Goal: Transaction & Acquisition: Purchase product/service

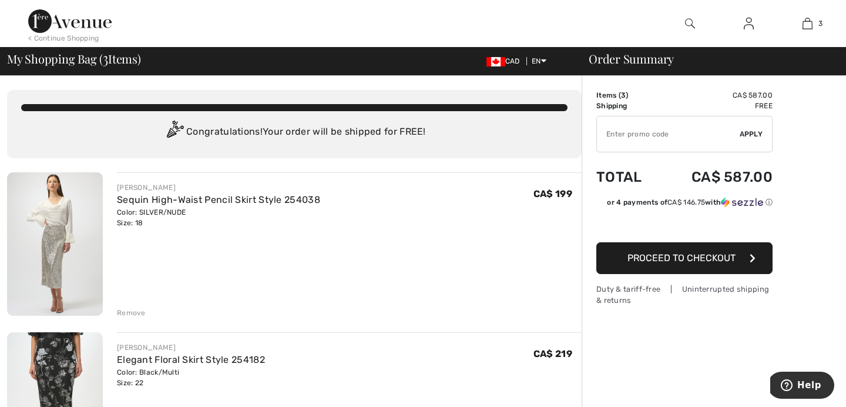
click at [128, 311] on div "Remove" at bounding box center [131, 312] width 29 height 11
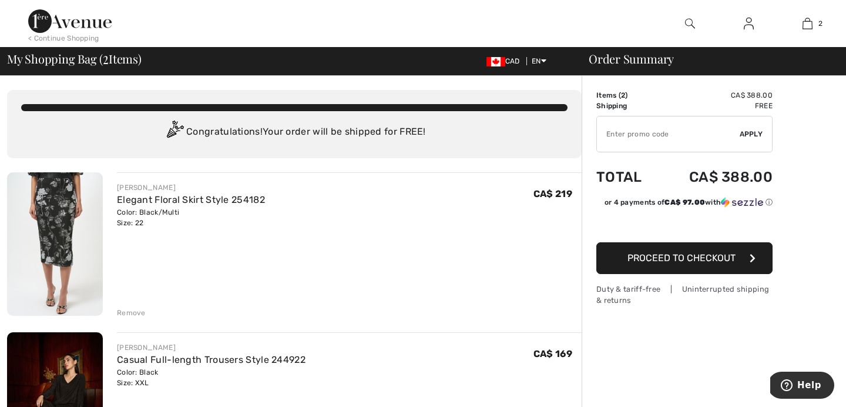
click at [129, 310] on div "Remove" at bounding box center [131, 312] width 29 height 11
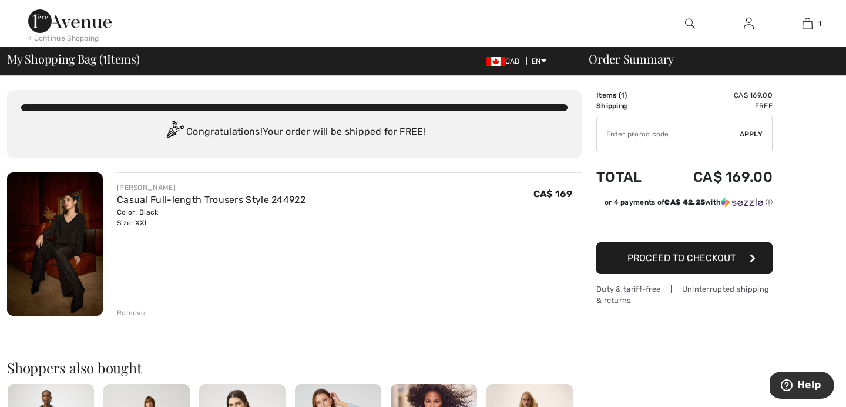
click at [95, 222] on img at bounding box center [55, 243] width 96 height 143
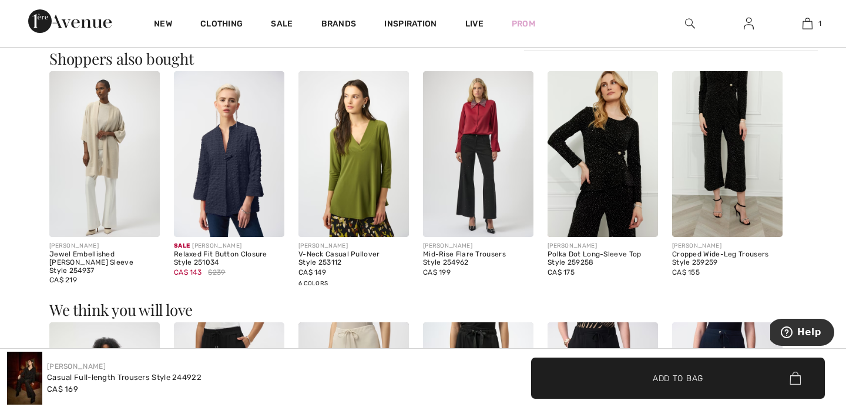
scroll to position [1065, 0]
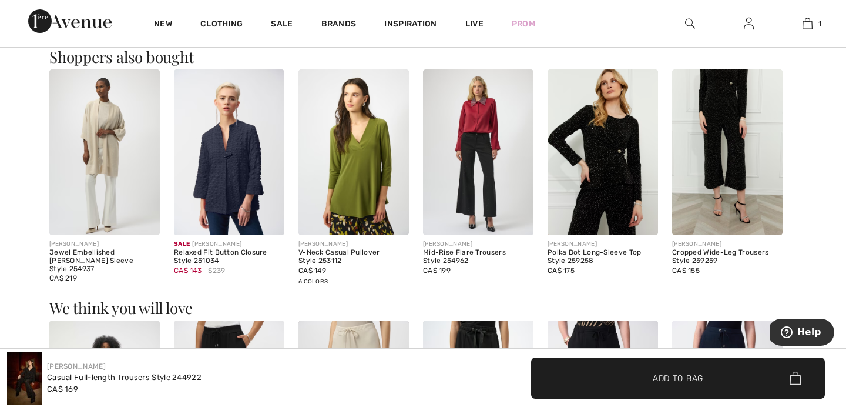
click at [107, 156] on img at bounding box center [104, 152] width 110 height 166
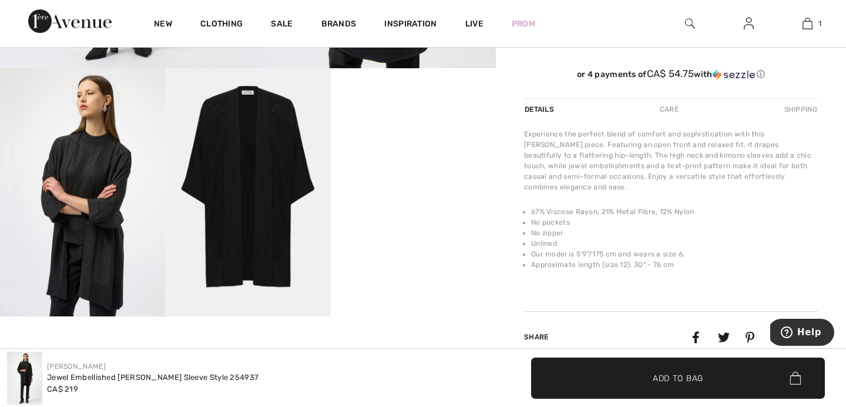
scroll to position [429, 0]
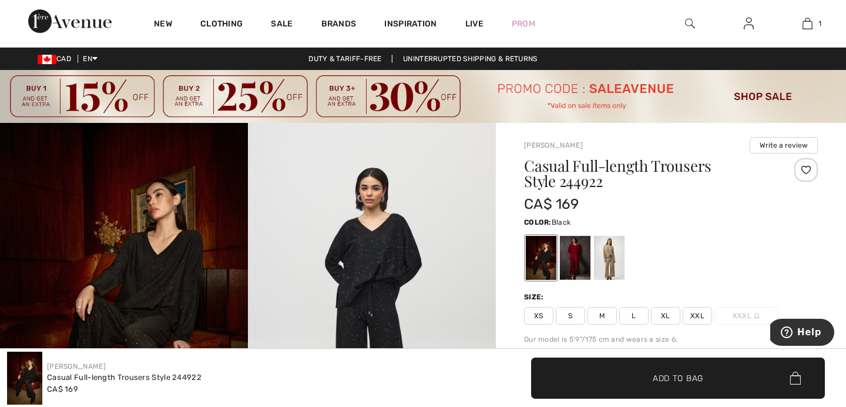
click at [688, 18] on img at bounding box center [690, 23] width 10 height 14
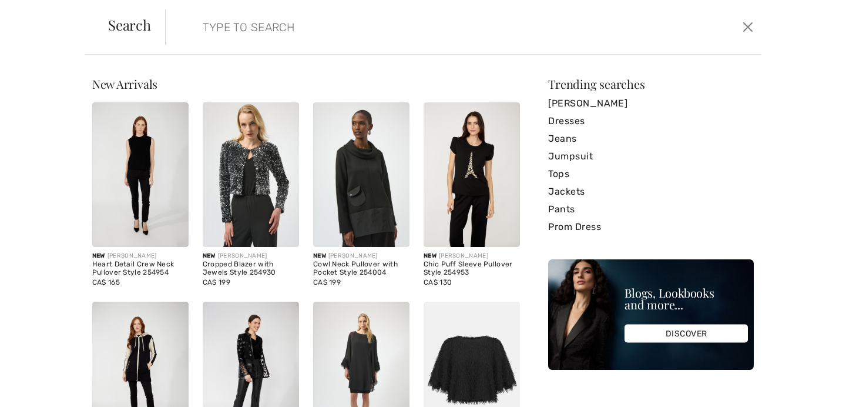
paste input "244921"
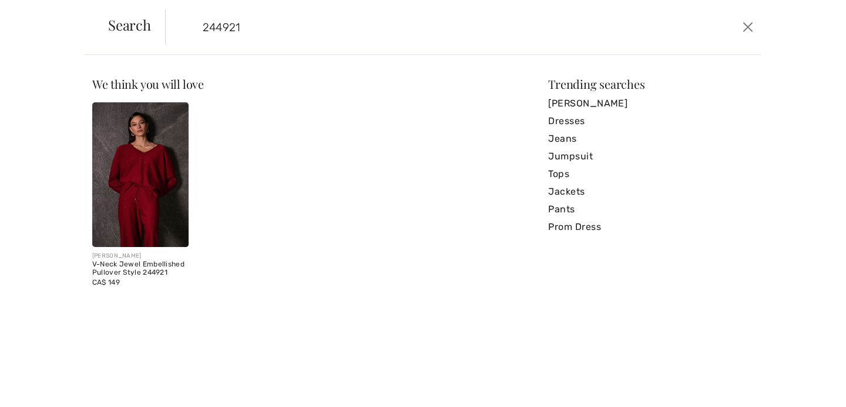
type input "244921"
click at [133, 183] on img at bounding box center [140, 174] width 96 height 145
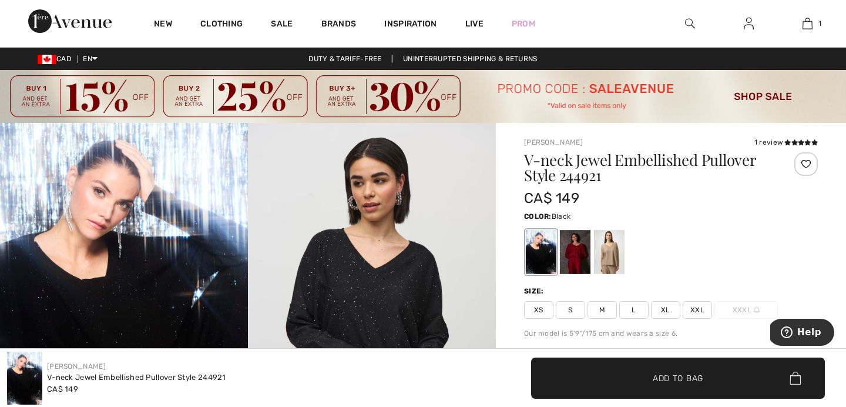
click at [693, 311] on span "XXL" at bounding box center [697, 310] width 29 height 18
click at [614, 379] on span "✔ Added to Bag Add to Bag" at bounding box center [678, 377] width 294 height 41
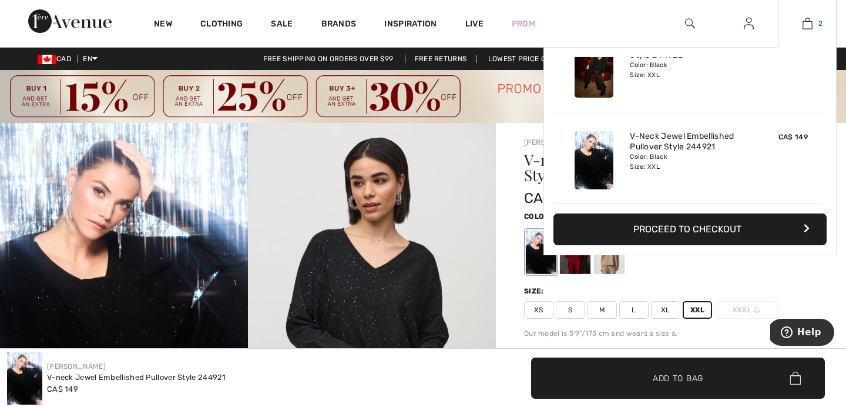
click at [807, 24] on img at bounding box center [808, 23] width 10 height 14
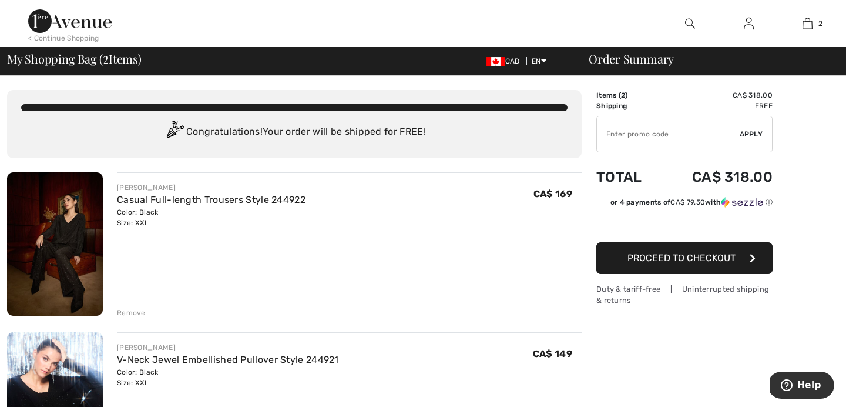
click at [616, 145] on input "TEXT" at bounding box center [668, 133] width 143 height 35
type input "SALEAVENUE"
click at [751, 133] on span "Apply" at bounding box center [752, 134] width 24 height 11
click at [136, 310] on div "Remove" at bounding box center [131, 312] width 29 height 11
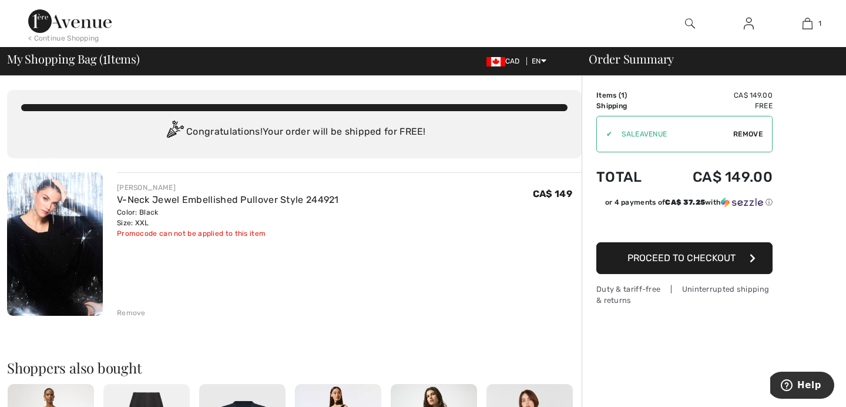
click at [135, 303] on div "[PERSON_NAME] V-Neck Jewel Embellished Pullover Style 244921 Color: Black Size:…" at bounding box center [349, 245] width 465 height 146
click at [131, 311] on div "Remove" at bounding box center [131, 312] width 29 height 11
